Goal: Transaction & Acquisition: Purchase product/service

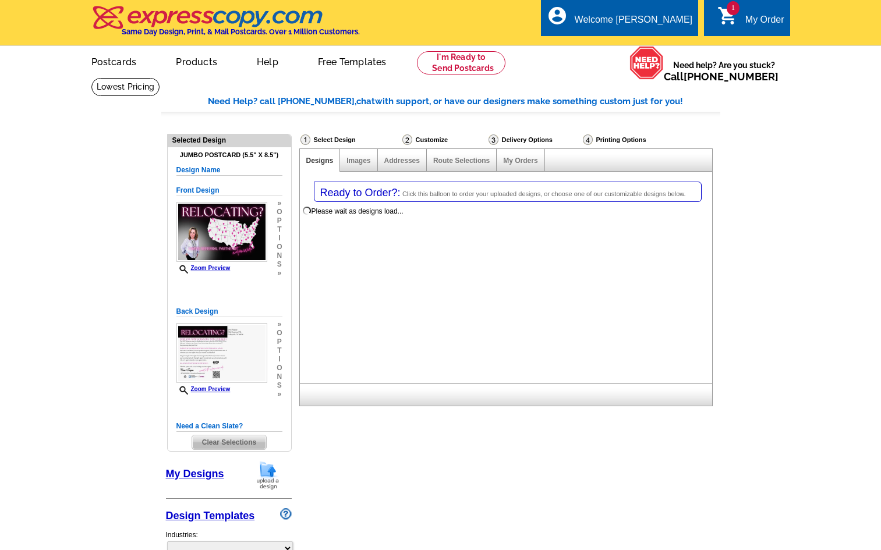
select select "1"
select select "2"
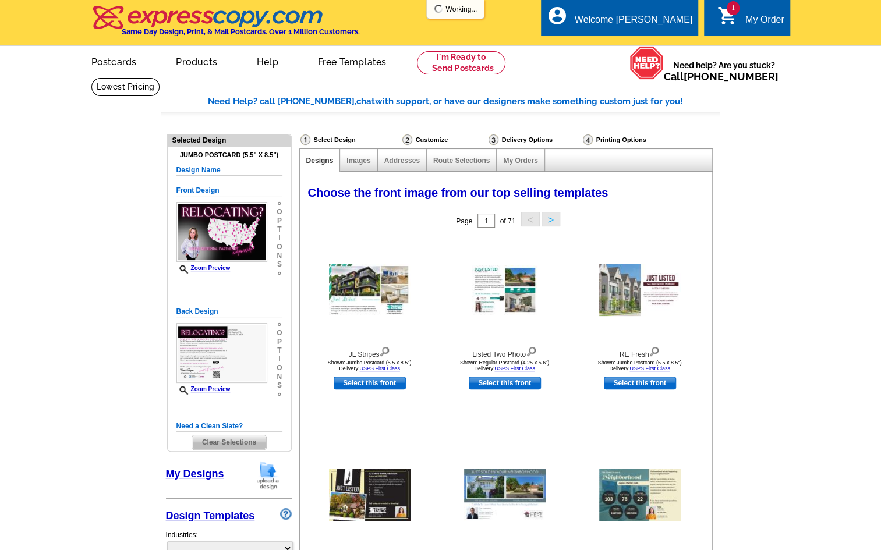
select select "785"
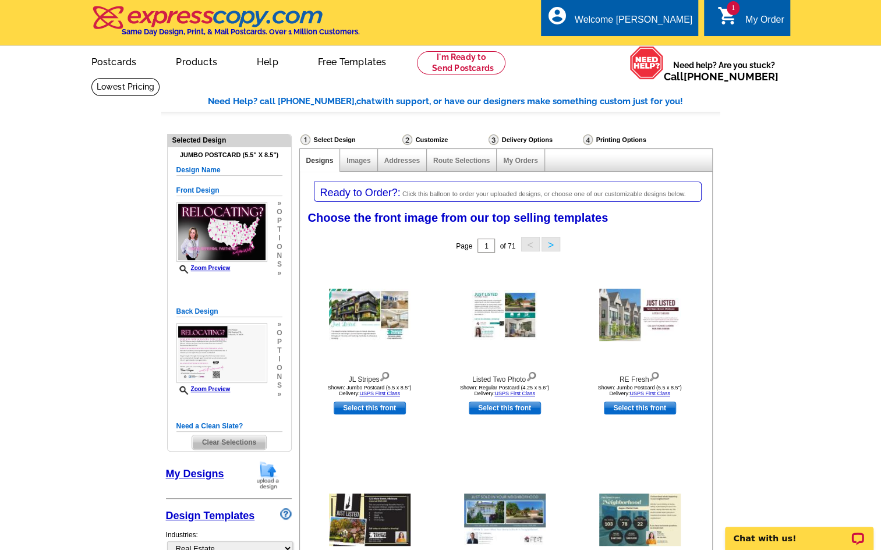
click at [726, 10] on span "1" at bounding box center [732, 8] width 13 height 14
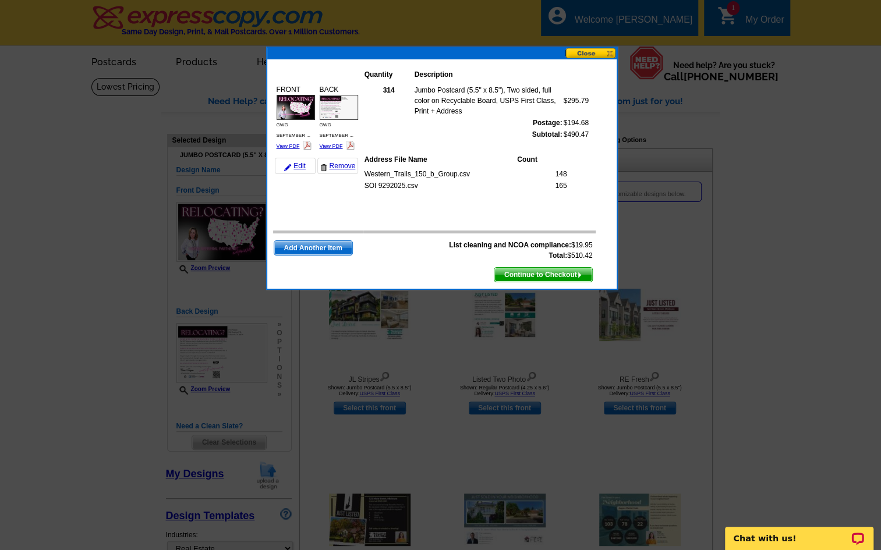
click at [584, 54] on button at bounding box center [590, 53] width 51 height 11
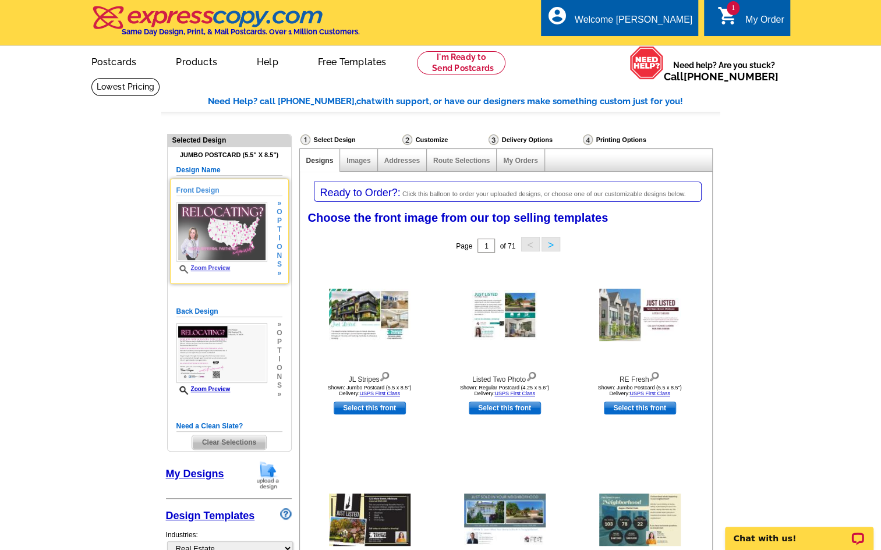
click at [207, 241] on img at bounding box center [221, 232] width 91 height 60
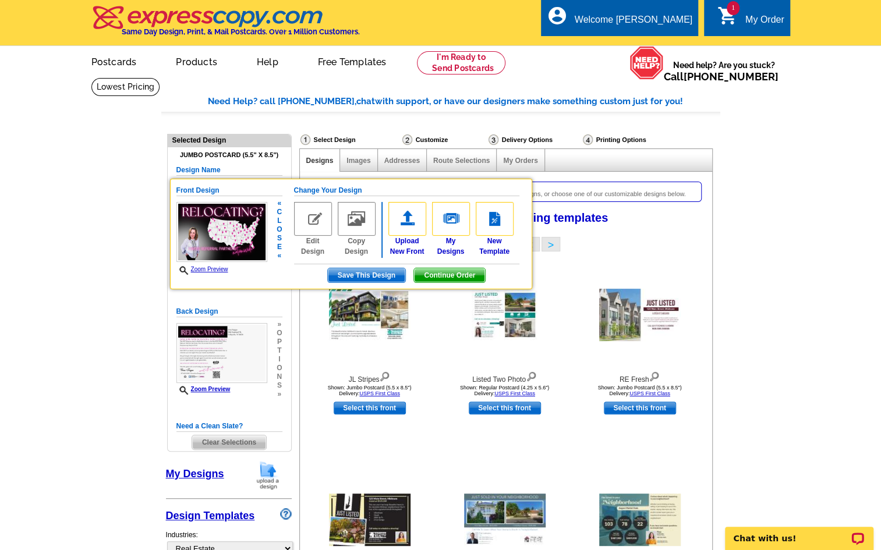
click at [450, 276] on span "Continue Order" at bounding box center [449, 275] width 71 height 14
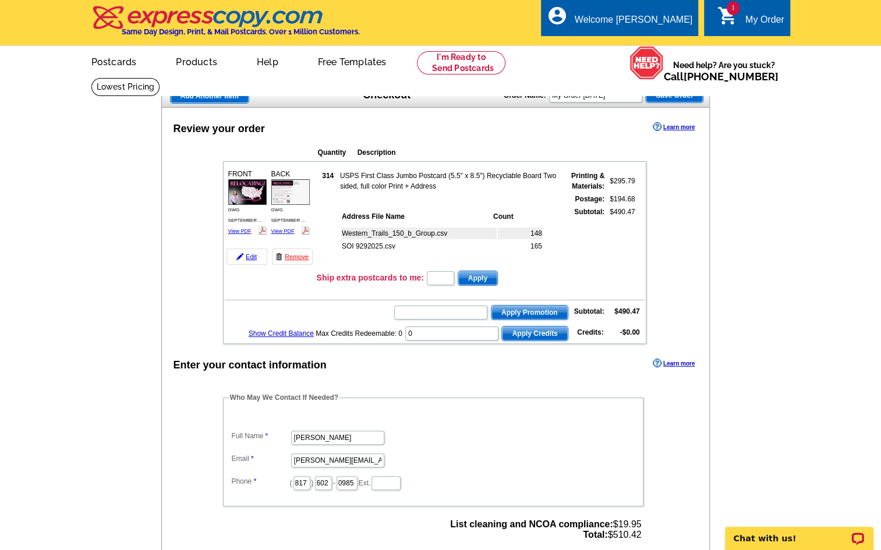
click at [469, 140] on div "Review your order Learn more Quantity Description FRONT 314" at bounding box center [435, 442] width 549 height 668
click at [726, 8] on span "1" at bounding box center [732, 8] width 13 height 14
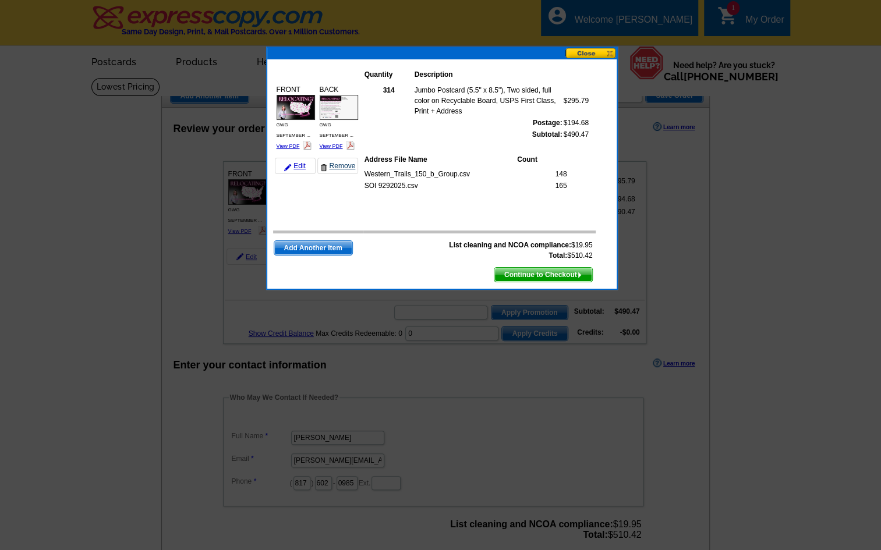
click at [340, 164] on link "Remove" at bounding box center [337, 166] width 41 height 16
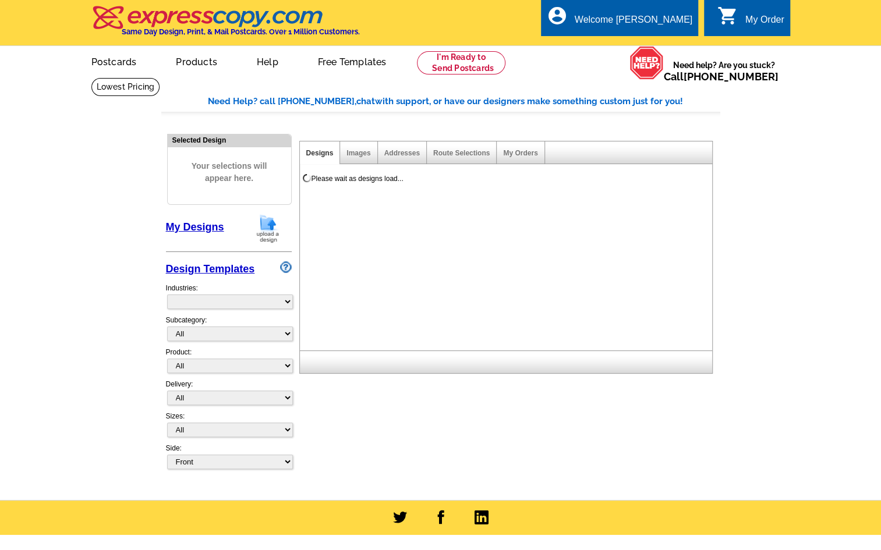
select select "785"
